Goal: Task Accomplishment & Management: Complete application form

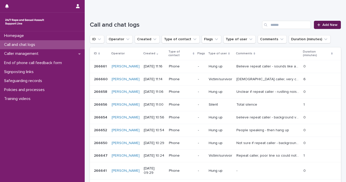
click at [317, 23] on icon at bounding box center [318, 25] width 3 height 4
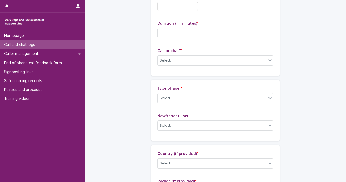
scroll to position [41, 0]
drag, startPoint x: 341, startPoint y: 65, endPoint x: 345, endPoint y: 27, distance: 38.4
click at [345, 27] on div "Homepage Call and chat logs Caller management End of phone call feedback form S…" at bounding box center [173, 91] width 346 height 182
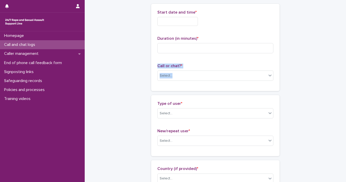
scroll to position [0, 0]
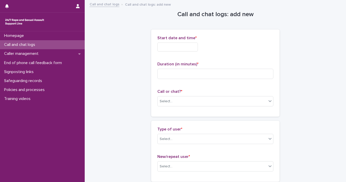
click at [170, 46] on input "text" at bounding box center [177, 47] width 41 height 9
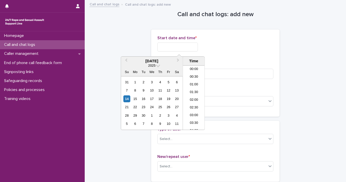
scroll to position [149, 0]
click at [128, 102] on div "14" at bounding box center [126, 98] width 7 height 7
drag, startPoint x: 175, startPoint y: 46, endPoint x: 257, endPoint y: 49, distance: 82.6
click at [256, 49] on div "**********" at bounding box center [215, 47] width 116 height 9
type input "**********"
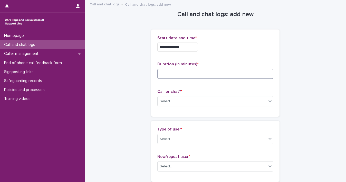
click at [252, 70] on input at bounding box center [215, 74] width 116 height 10
type input "**"
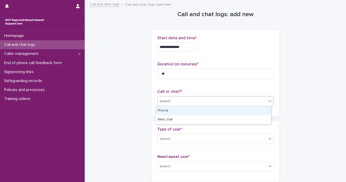
click at [267, 101] on icon at bounding box center [269, 100] width 5 height 5
click at [258, 112] on div "Phone" at bounding box center [212, 110] width 115 height 9
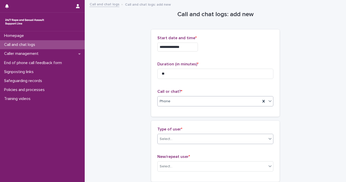
click at [270, 141] on icon at bounding box center [269, 138] width 5 height 5
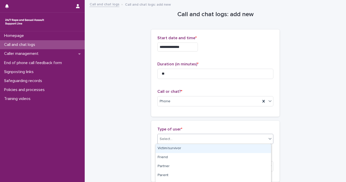
click at [261, 150] on div "Victim/survivor" at bounding box center [212, 148] width 115 height 9
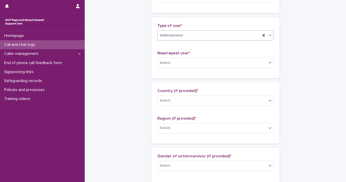
scroll to position [104, 0]
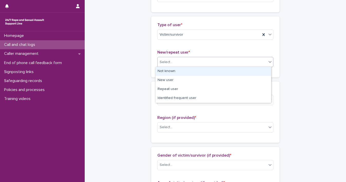
click at [260, 61] on div "Select..." at bounding box center [211, 62] width 109 height 8
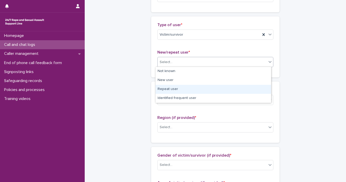
click at [255, 87] on div "Repeat user" at bounding box center [212, 89] width 115 height 9
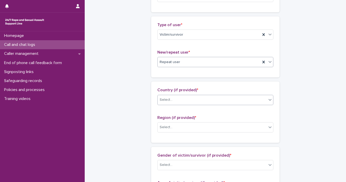
click at [268, 99] on icon at bounding box center [269, 99] width 5 height 5
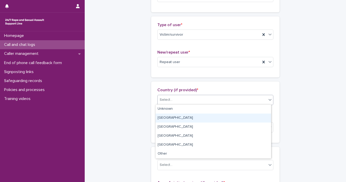
drag, startPoint x: 263, startPoint y: 113, endPoint x: 263, endPoint y: 115, distance: 2.8
click at [263, 115] on div "[GEOGRAPHIC_DATA]" at bounding box center [212, 118] width 115 height 9
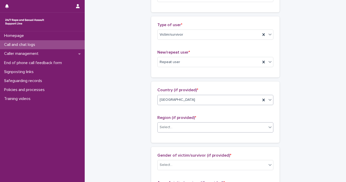
click at [267, 129] on icon at bounding box center [269, 127] width 5 height 5
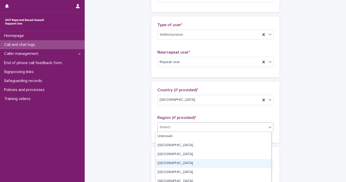
click at [249, 163] on div "[GEOGRAPHIC_DATA]" at bounding box center [212, 163] width 115 height 9
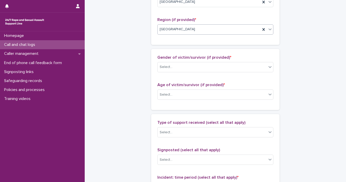
scroll to position [232, 0]
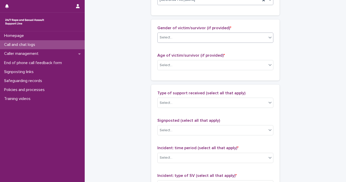
click at [261, 38] on div "Select..." at bounding box center [211, 37] width 109 height 8
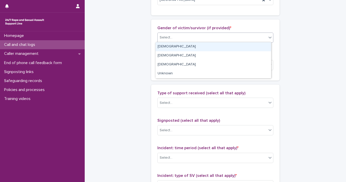
click at [257, 50] on div "[DEMOGRAPHIC_DATA]" at bounding box center [212, 46] width 115 height 9
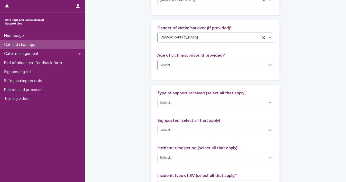
click at [269, 64] on icon at bounding box center [269, 64] width 5 height 5
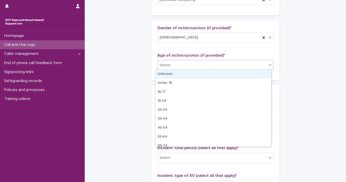
click at [266, 73] on div "Unknown" at bounding box center [212, 74] width 115 height 9
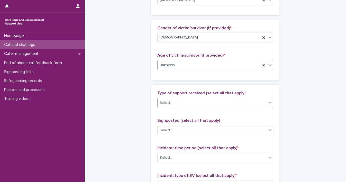
click at [269, 103] on icon at bounding box center [269, 102] width 5 height 5
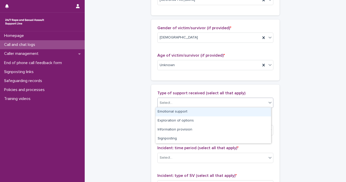
click at [259, 112] on div "Emotional support" at bounding box center [212, 111] width 115 height 9
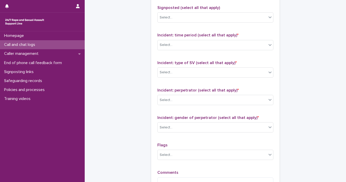
scroll to position [358, 0]
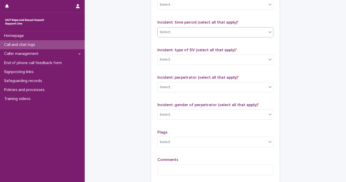
click at [267, 31] on div at bounding box center [270, 31] width 6 height 9
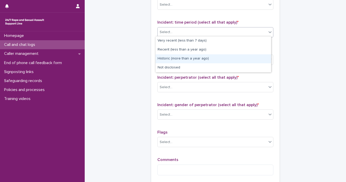
click at [257, 57] on div "Historic (more than a year ago)" at bounding box center [212, 58] width 115 height 9
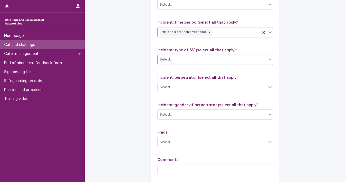
click at [267, 59] on div at bounding box center [270, 59] width 6 height 9
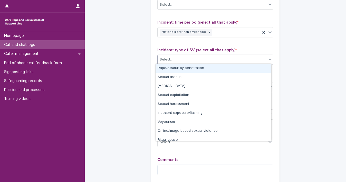
click at [258, 71] on div "Rape/assault by penetration" at bounding box center [212, 68] width 115 height 9
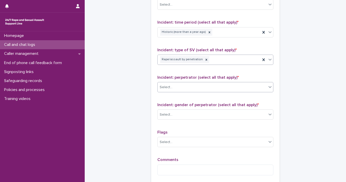
click at [270, 88] on div at bounding box center [270, 86] width 6 height 9
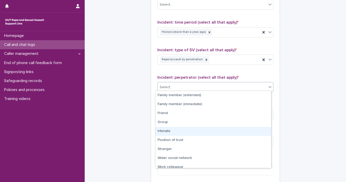
click at [262, 131] on div "Intimate" at bounding box center [212, 131] width 115 height 9
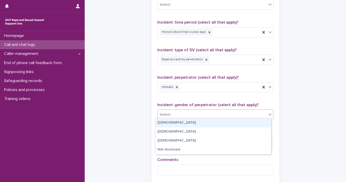
click at [267, 113] on icon at bounding box center [269, 114] width 5 height 5
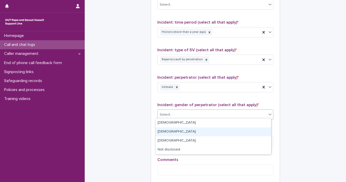
click at [254, 132] on div "[DEMOGRAPHIC_DATA]" at bounding box center [212, 131] width 115 height 9
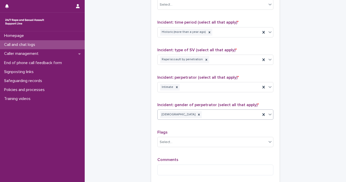
scroll to position [412, 0]
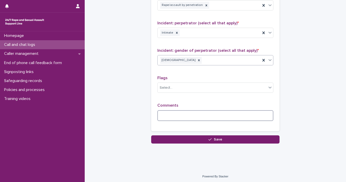
click at [220, 118] on textarea at bounding box center [215, 115] width 116 height 11
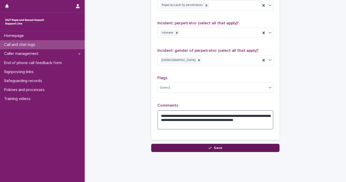
type textarea "**********"
click at [209, 147] on icon "button" at bounding box center [209, 148] width 3 height 4
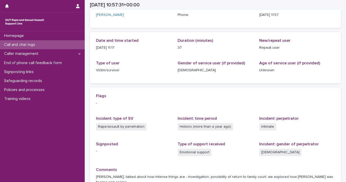
scroll to position [35, 0]
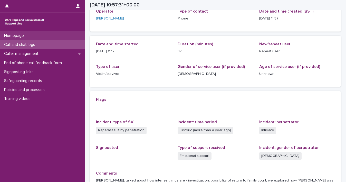
click at [37, 37] on div "Homepage" at bounding box center [42, 35] width 85 height 9
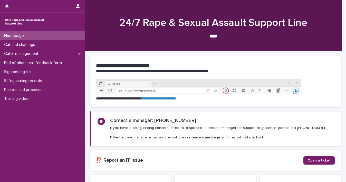
click at [36, 37] on div "Homepage" at bounding box center [42, 35] width 85 height 9
click at [0, 31] on link "Homepage" at bounding box center [42, 35] width 85 height 9
click at [35, 44] on p "Call and chat logs" at bounding box center [20, 44] width 37 height 5
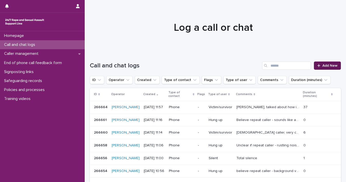
click at [322, 67] on span "Add New" at bounding box center [329, 66] width 15 height 4
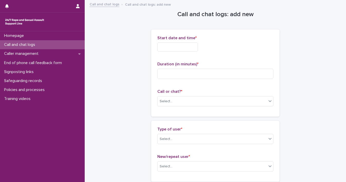
click at [189, 48] on input "text" at bounding box center [177, 47] width 41 height 9
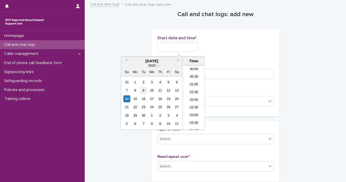
scroll to position [164, 0]
click at [126, 98] on div "14" at bounding box center [126, 98] width 7 height 7
drag, startPoint x: 174, startPoint y: 46, endPoint x: 259, endPoint y: 48, distance: 84.2
click at [257, 48] on div "**********" at bounding box center [215, 47] width 116 height 9
type input "**********"
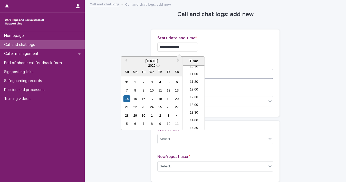
click at [247, 71] on input at bounding box center [215, 74] width 116 height 10
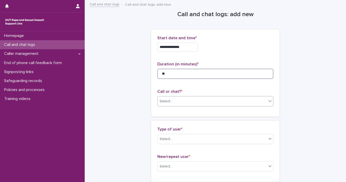
type input "**"
click at [268, 101] on icon at bounding box center [269, 100] width 5 height 5
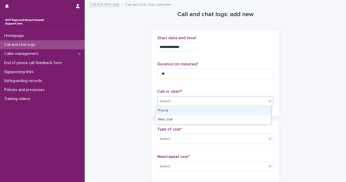
click at [250, 113] on div "Phone" at bounding box center [212, 110] width 115 height 9
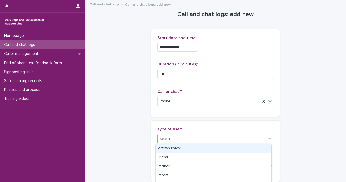
click at [267, 137] on icon at bounding box center [269, 138] width 5 height 5
click at [256, 148] on div "Victim/survivor" at bounding box center [212, 148] width 115 height 9
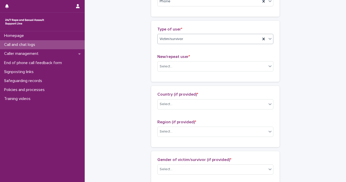
scroll to position [106, 0]
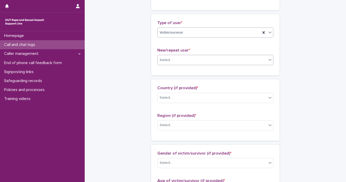
click at [267, 60] on icon at bounding box center [269, 59] width 5 height 5
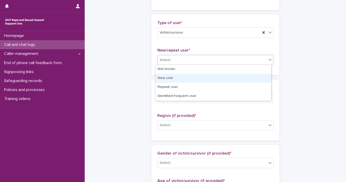
click at [250, 83] on div "New user" at bounding box center [212, 78] width 115 height 9
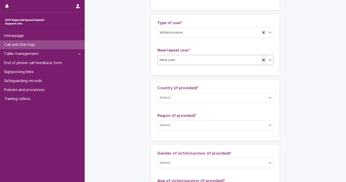
click at [262, 59] on icon at bounding box center [263, 59] width 5 height 5
click at [267, 60] on icon at bounding box center [269, 59] width 5 height 5
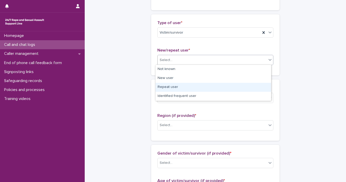
click at [257, 88] on div "Repeat user" at bounding box center [212, 87] width 115 height 9
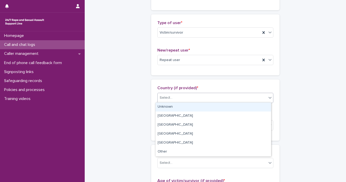
click at [267, 97] on div at bounding box center [270, 97] width 6 height 9
click at [259, 110] on div "Unknown" at bounding box center [212, 107] width 115 height 9
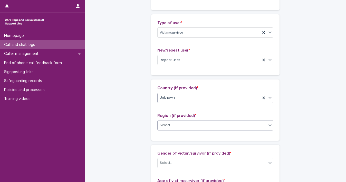
click at [267, 126] on icon at bounding box center [269, 125] width 5 height 5
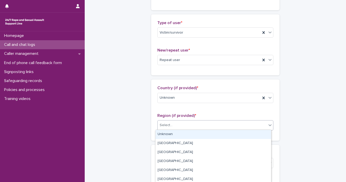
click at [261, 135] on div "Unknown" at bounding box center [212, 134] width 115 height 9
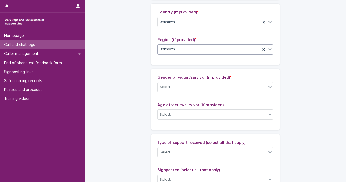
scroll to position [224, 0]
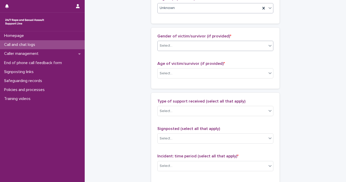
click at [268, 46] on icon at bounding box center [269, 45] width 5 height 5
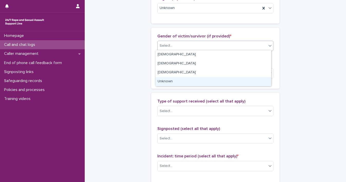
click at [262, 80] on div "Unknown" at bounding box center [212, 81] width 115 height 9
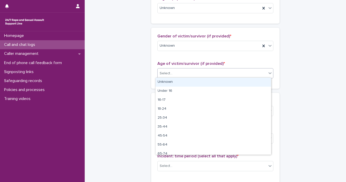
click at [268, 73] on icon at bounding box center [269, 73] width 5 height 5
click at [264, 83] on div "Unknown" at bounding box center [212, 82] width 115 height 9
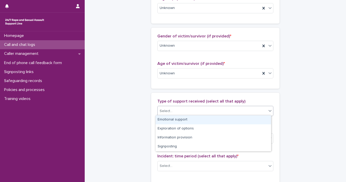
click at [267, 110] on icon at bounding box center [269, 110] width 5 height 5
click at [258, 118] on div "Emotional support" at bounding box center [212, 119] width 115 height 9
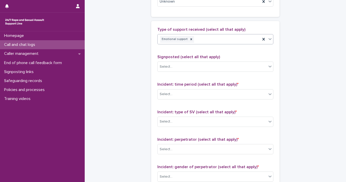
scroll to position [338, 0]
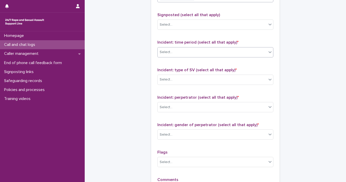
click at [264, 50] on div "Select..." at bounding box center [211, 52] width 109 height 8
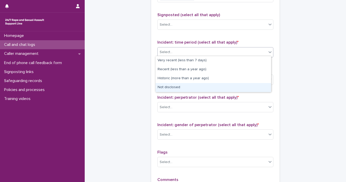
click at [262, 88] on div "Not disclosed" at bounding box center [212, 87] width 115 height 9
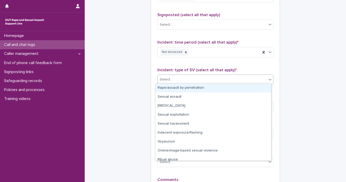
click at [269, 79] on icon at bounding box center [269, 80] width 3 height 2
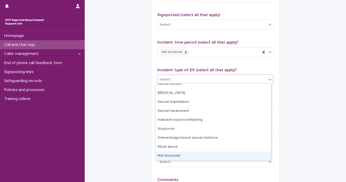
drag, startPoint x: 260, startPoint y: 157, endPoint x: 261, endPoint y: 153, distance: 4.1
click at [260, 157] on div "Not disclosed" at bounding box center [212, 156] width 115 height 9
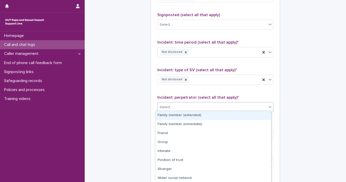
click at [268, 107] on icon at bounding box center [269, 106] width 5 height 5
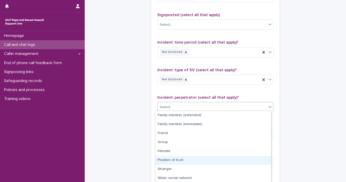
scroll to position [27, 0]
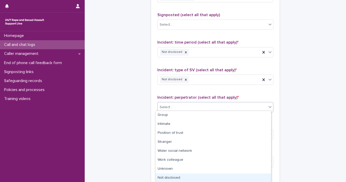
click at [258, 176] on div "Not disclosed" at bounding box center [212, 178] width 115 height 9
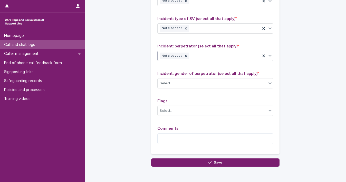
scroll to position [412, 0]
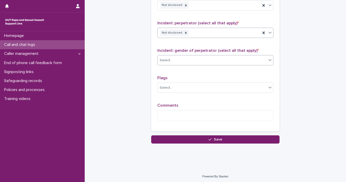
click at [269, 62] on div at bounding box center [270, 59] width 6 height 9
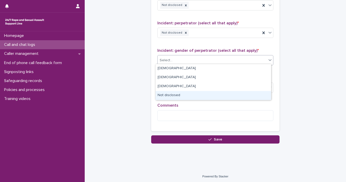
click at [238, 95] on div "Not disclosed" at bounding box center [212, 95] width 115 height 9
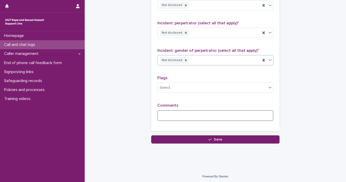
click at [239, 111] on textarea at bounding box center [215, 115] width 116 height 11
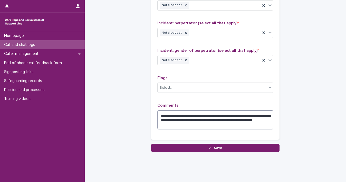
click at [220, 118] on textarea "**********" at bounding box center [215, 119] width 116 height 19
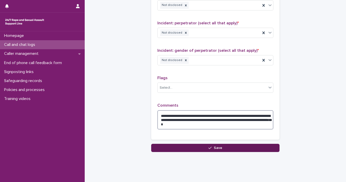
type textarea "**********"
click at [203, 147] on button "Save" at bounding box center [215, 148] width 128 height 8
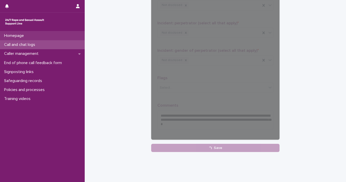
click at [45, 36] on div "Homepage" at bounding box center [42, 35] width 85 height 9
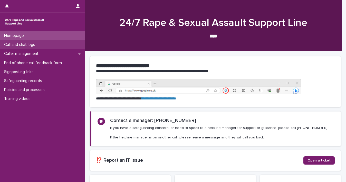
click at [36, 46] on p "Call and chat logs" at bounding box center [20, 44] width 37 height 5
